Goal: Find specific page/section: Find specific page/section

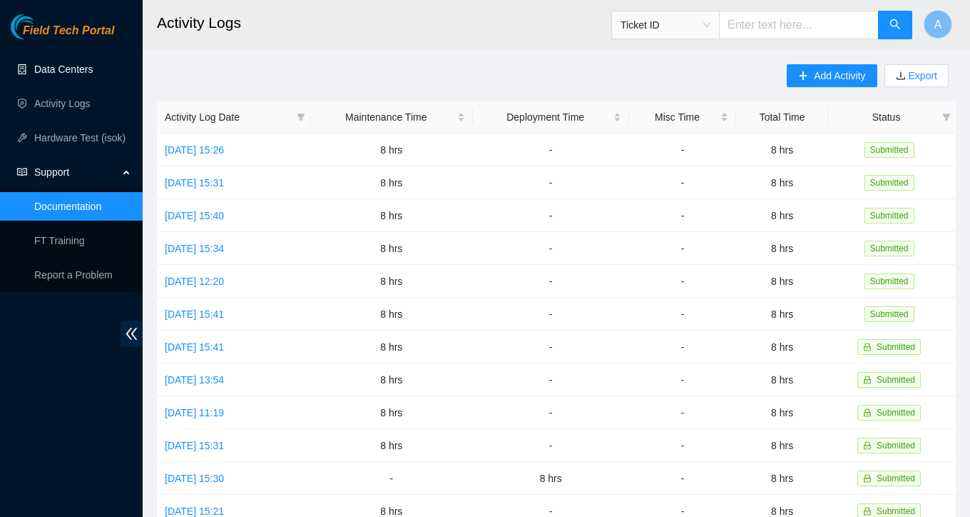
click at [67, 75] on link "Data Centers" at bounding box center [63, 69] width 59 height 11
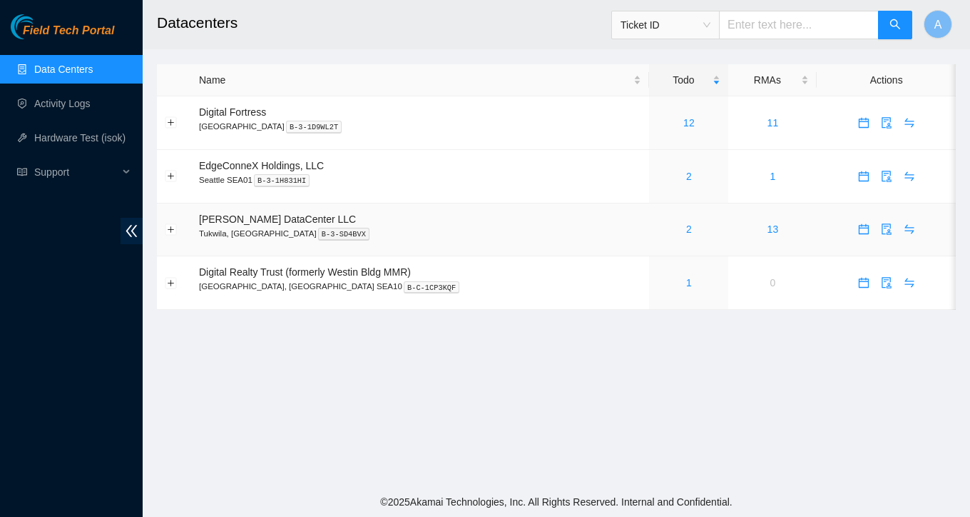
click at [661, 232] on div "2" at bounding box center [689, 229] width 64 height 16
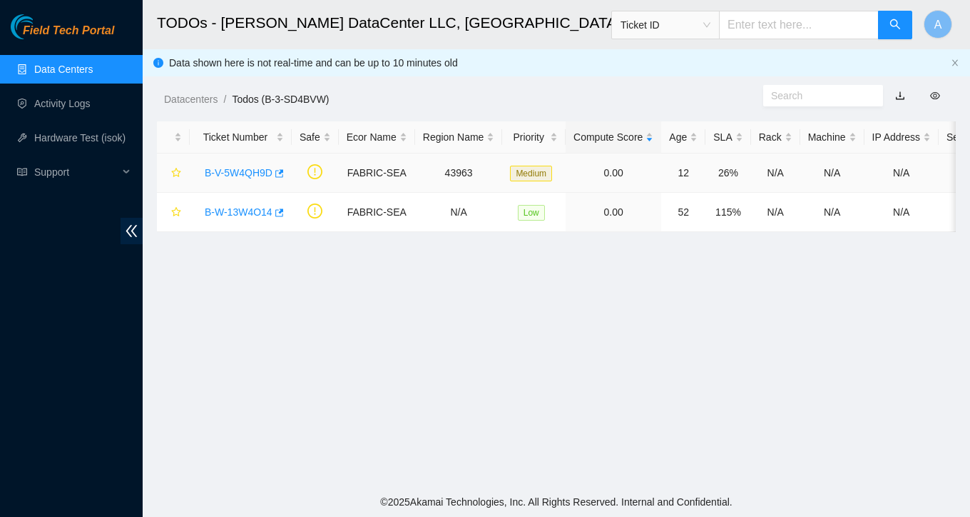
click at [233, 173] on link "B-V-5W4QH9D" at bounding box center [239, 172] width 68 height 11
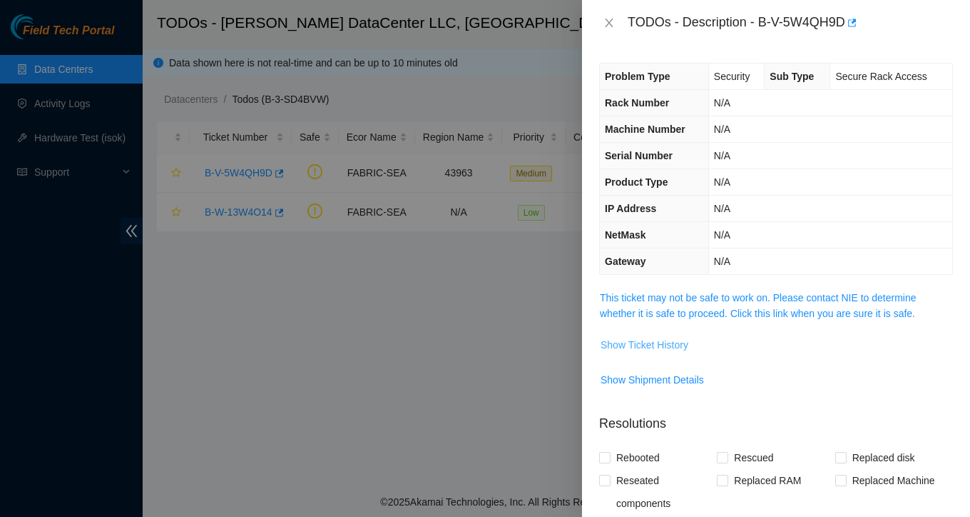
click at [661, 343] on span "Show Ticket History" at bounding box center [645, 345] width 88 height 16
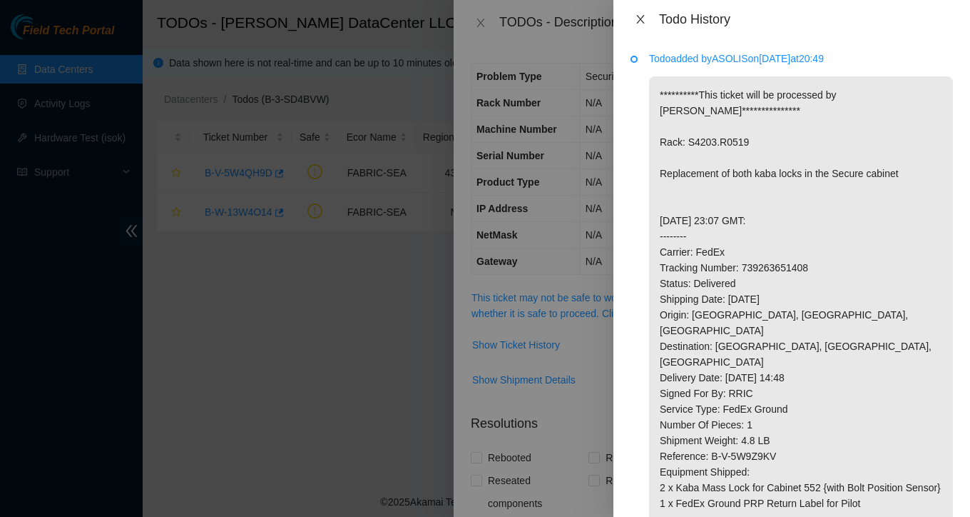
click at [643, 19] on icon "close" at bounding box center [640, 19] width 11 height 11
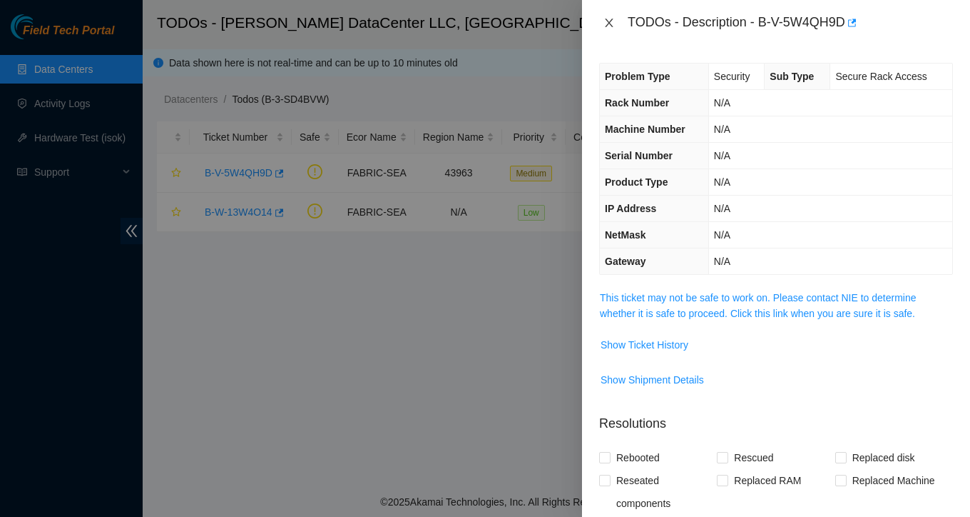
click at [604, 24] on icon "close" at bounding box center [609, 22] width 11 height 11
